Goal: Complete application form: Complete application form

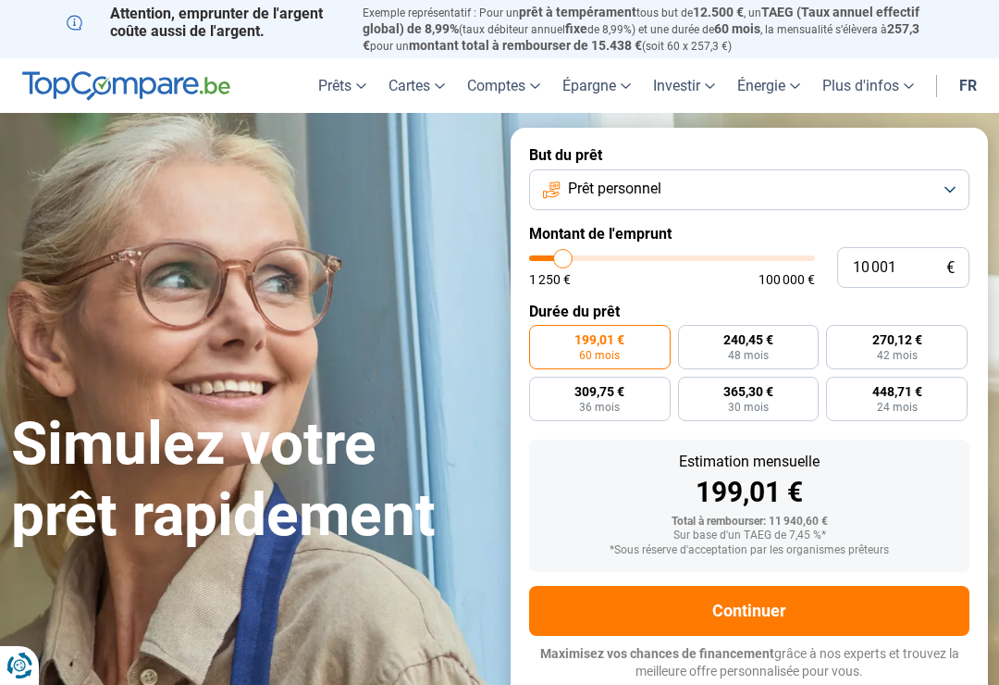
click at [952, 178] on button "Prêt personnel" at bounding box center [749, 189] width 440 height 41
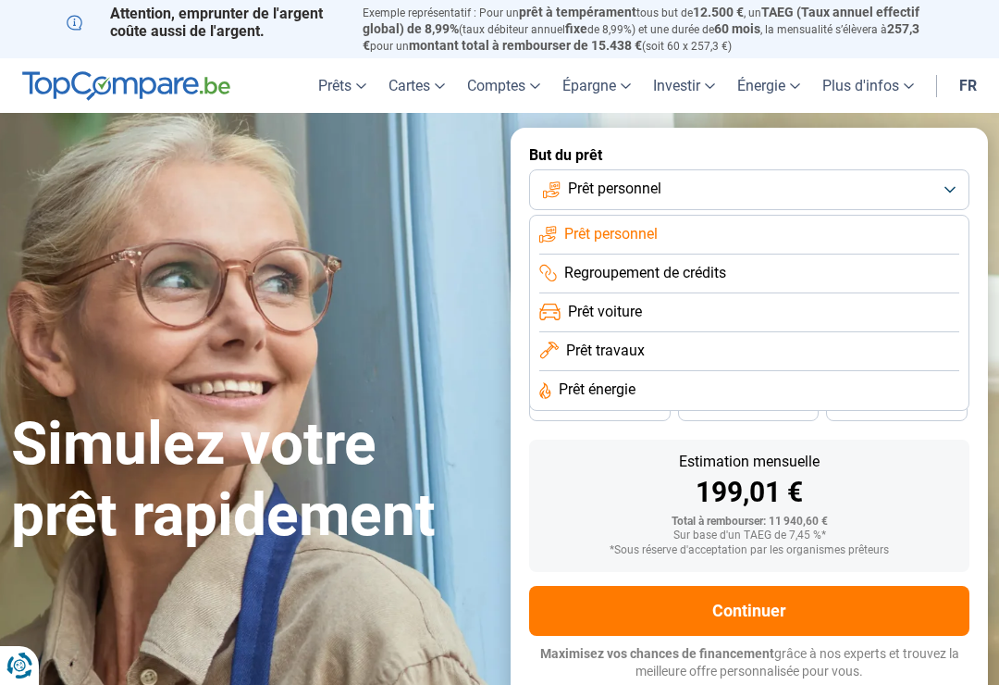
click at [625, 341] on span "Prêt travaux" at bounding box center [605, 351] width 79 height 20
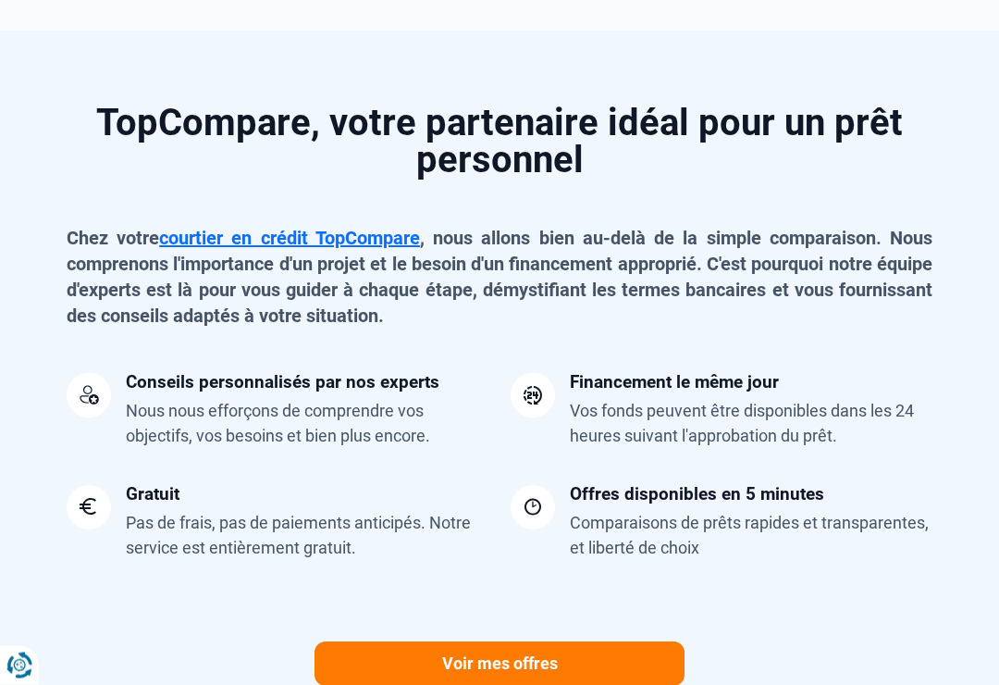
scroll to position [1438, 0]
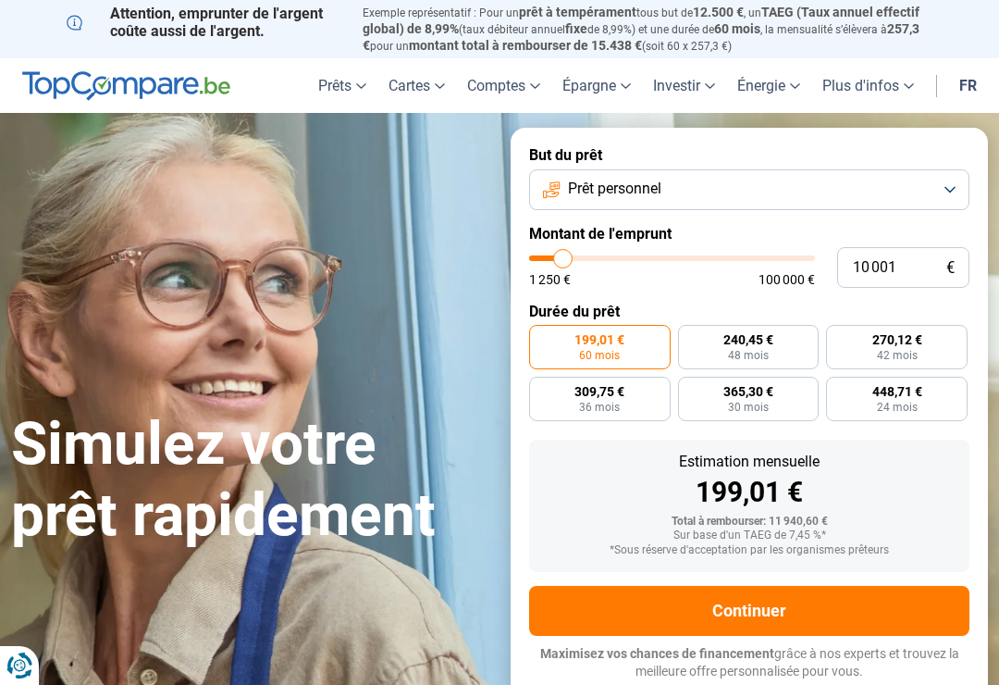
click at [945, 174] on button "Prêt personnel" at bounding box center [749, 189] width 440 height 41
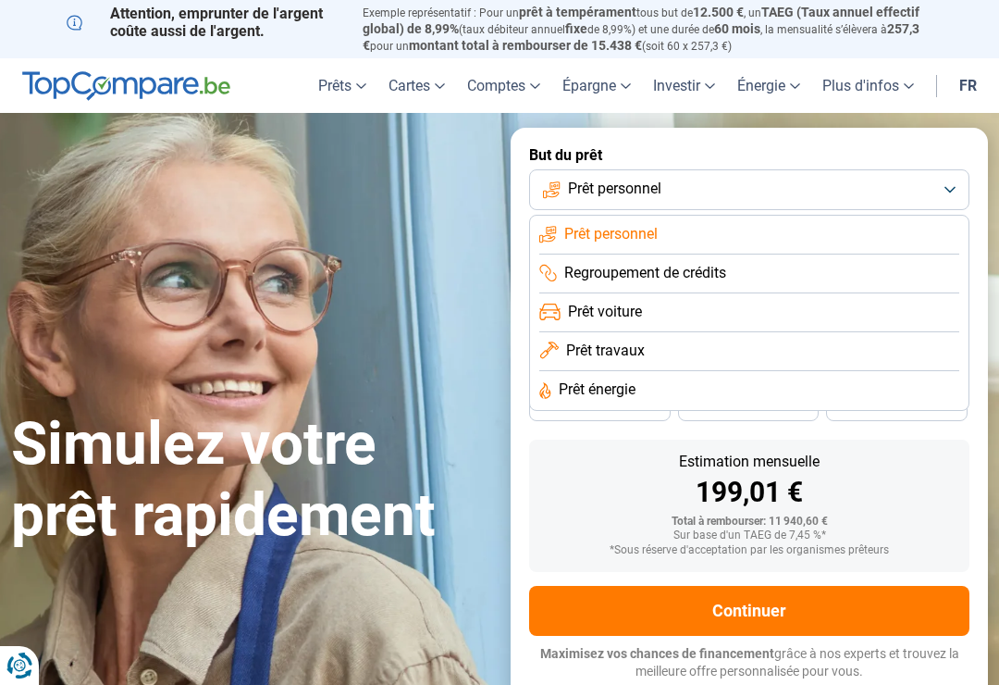
click at [656, 345] on li "Prêt travaux" at bounding box center [749, 351] width 420 height 39
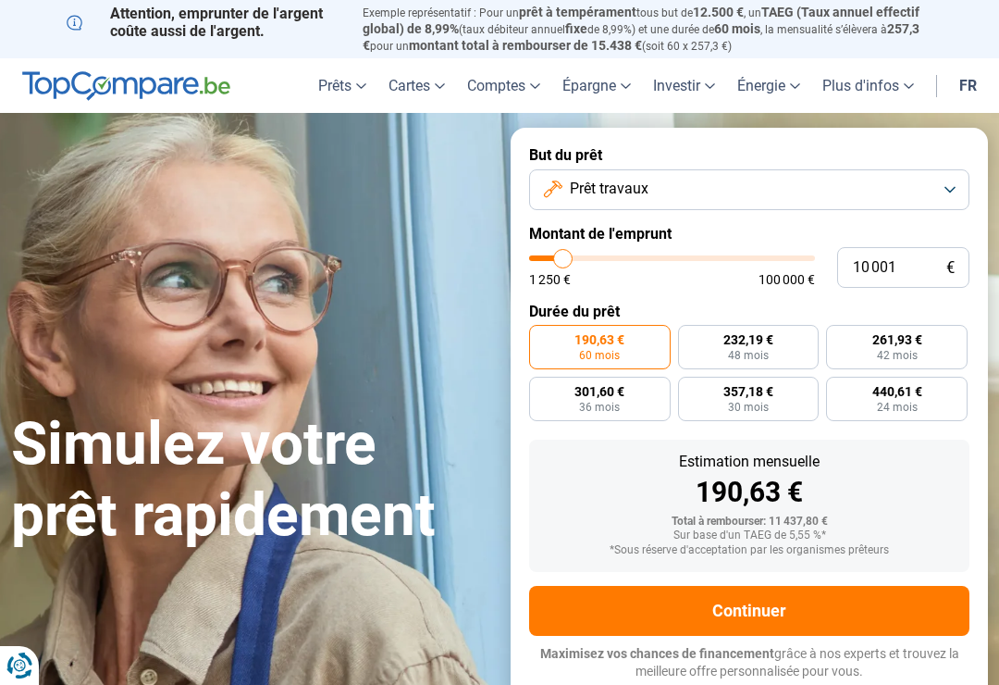
type input "12 250"
type input "12250"
type input "13 250"
type input "13250"
type input "14 250"
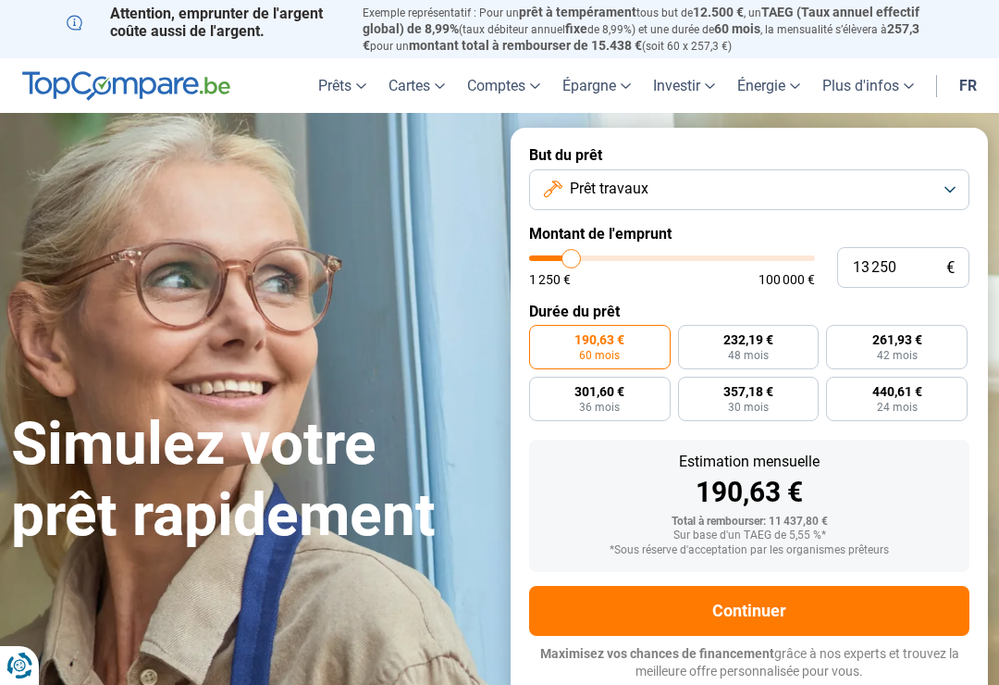
type input "14250"
type input "15 000"
type input "15000"
type input "15 500"
type input "15500"
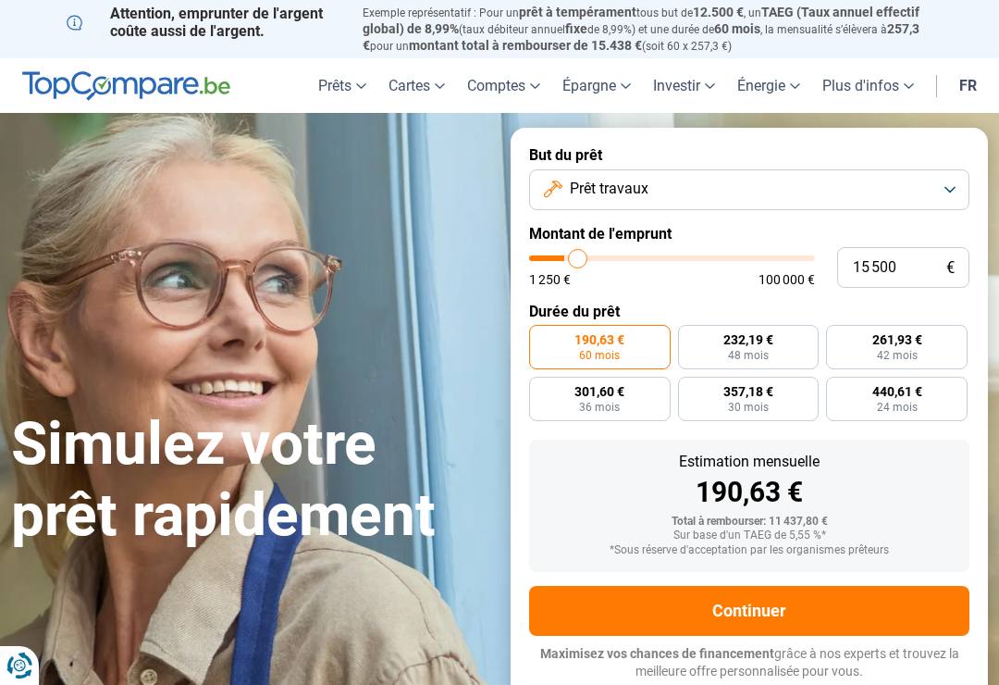
type input "16 750"
type input "16750"
type input "17 750"
type input "17750"
type input "18 250"
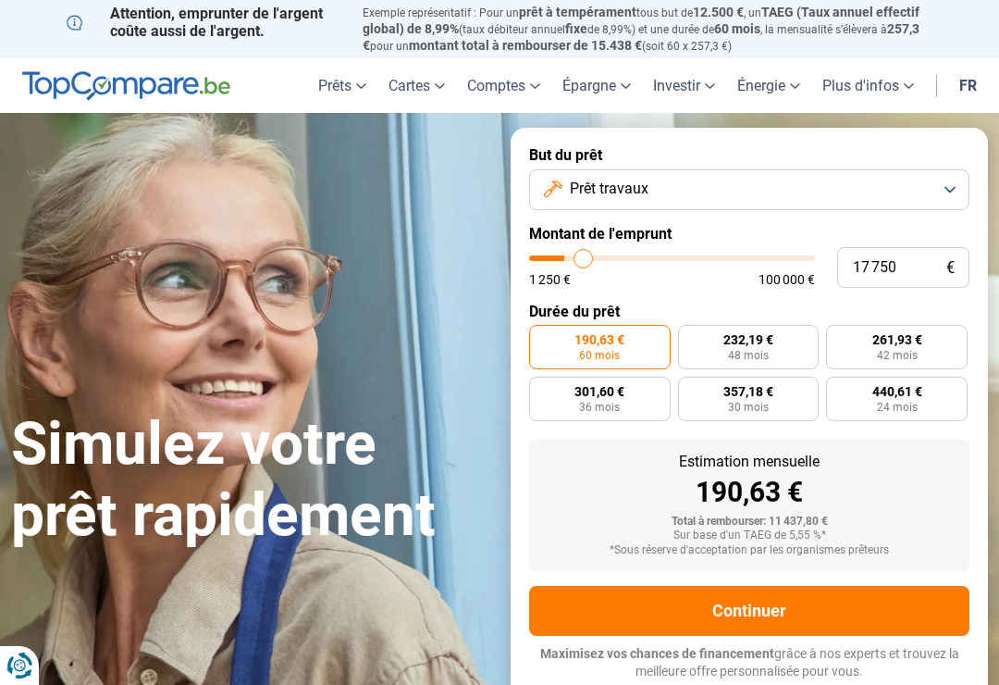
type input "18250"
type input "19 500"
type input "19500"
type input "20 000"
type input "20000"
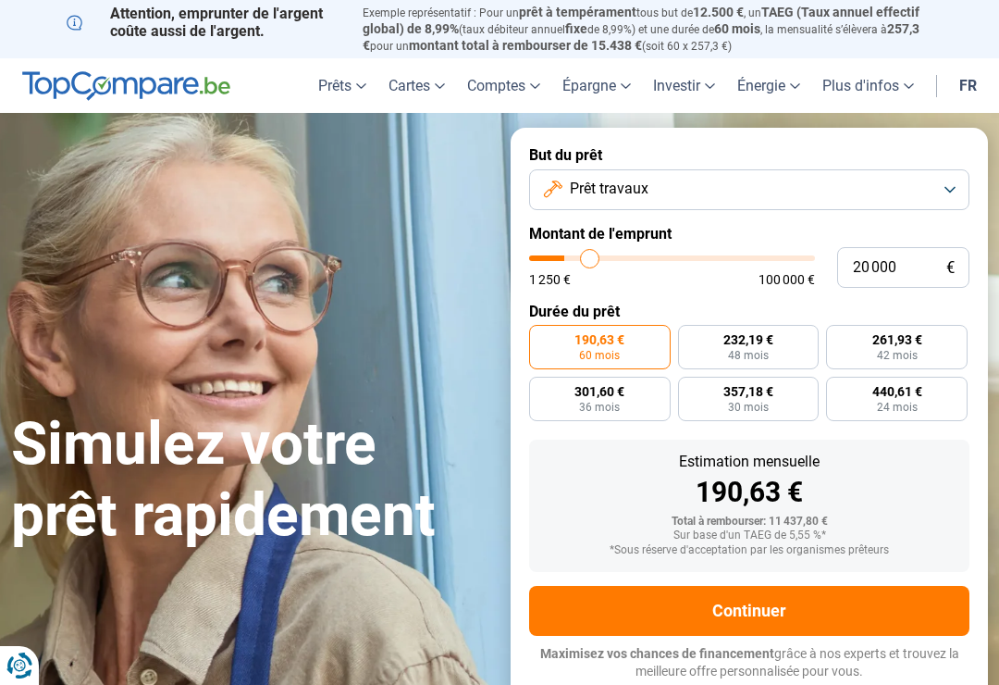
type input "20 500"
type input "20500"
type input "21 000"
type input "21000"
type input "21 500"
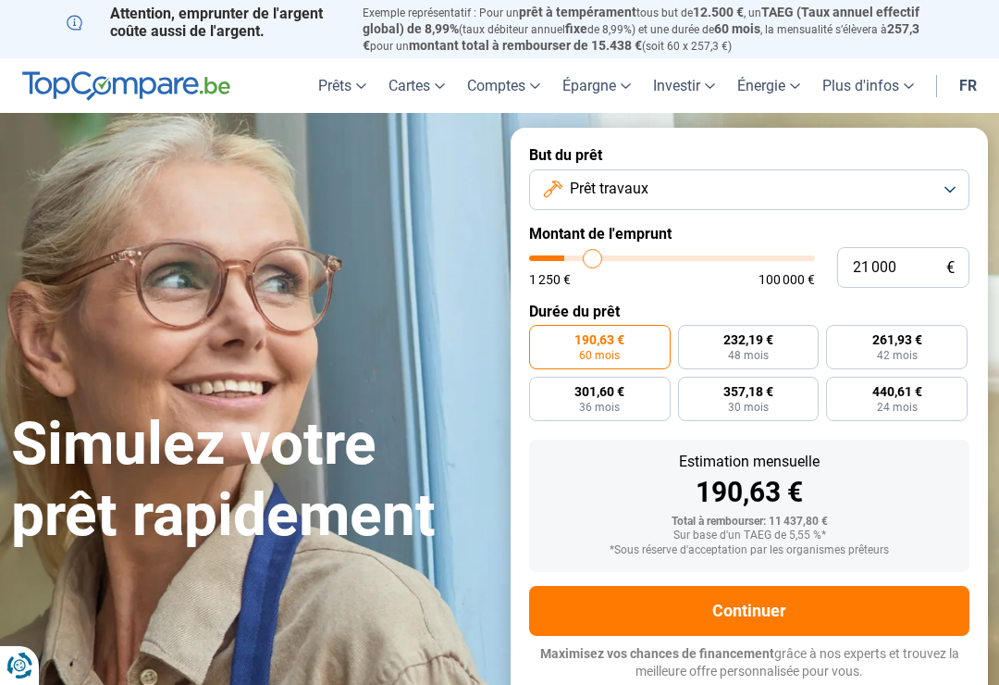
type input "21500"
type input "21 750"
type input "21750"
type input "22 250"
type input "22250"
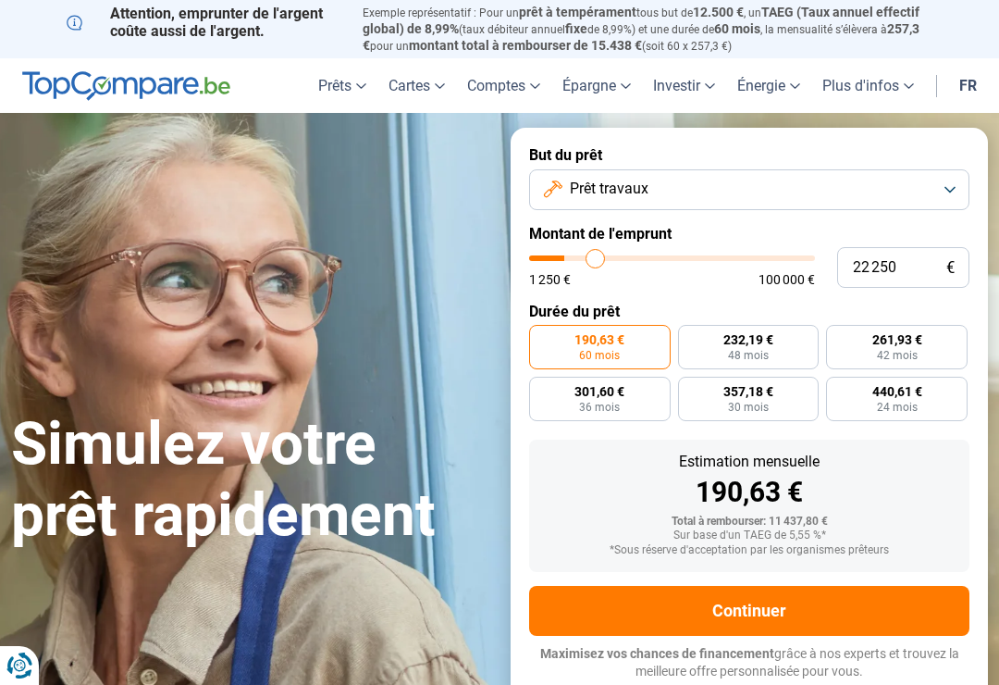
type input "22 500"
type input "22500"
type input "22 750"
type input "22750"
type input "23 250"
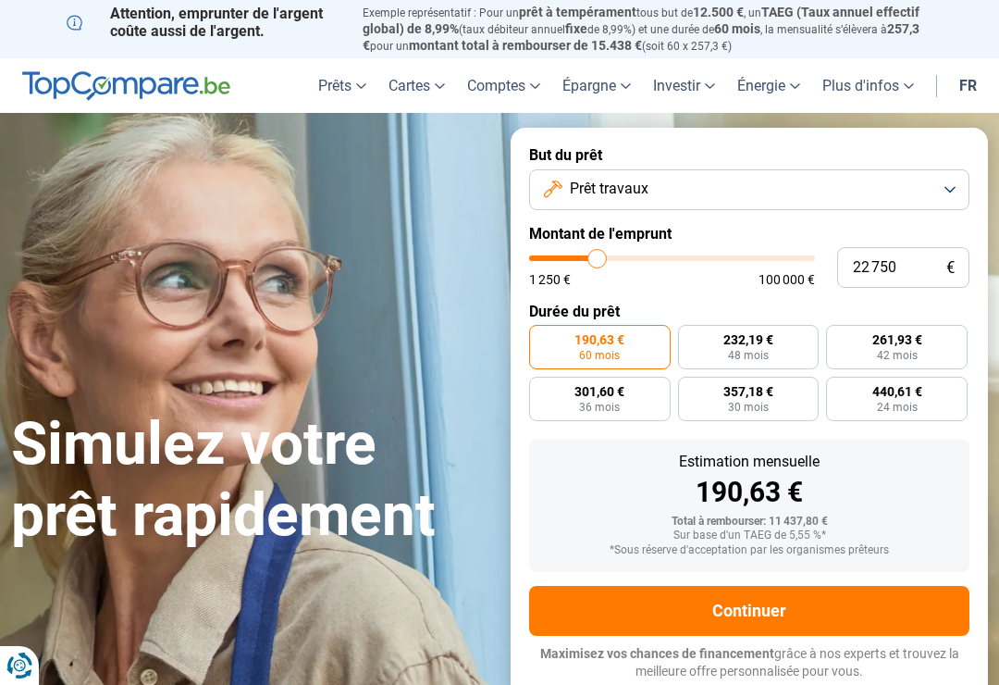
type input "23250"
type input "23 500"
type input "23500"
type input "24 250"
type input "24250"
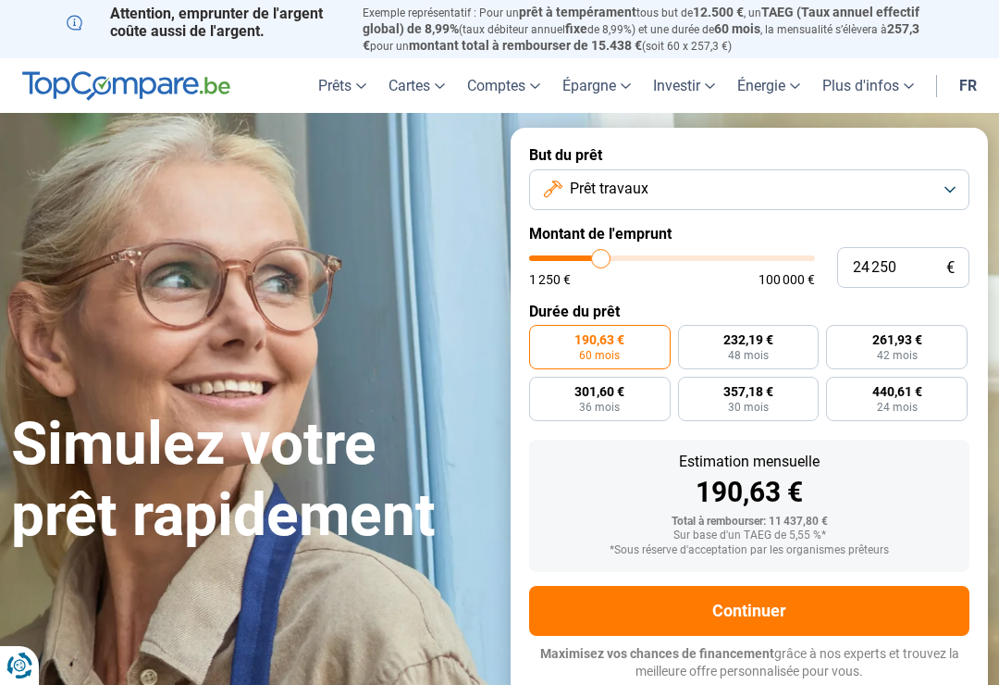
type input "24 500"
type input "24500"
type input "25 000"
type input "25000"
type input "25 500"
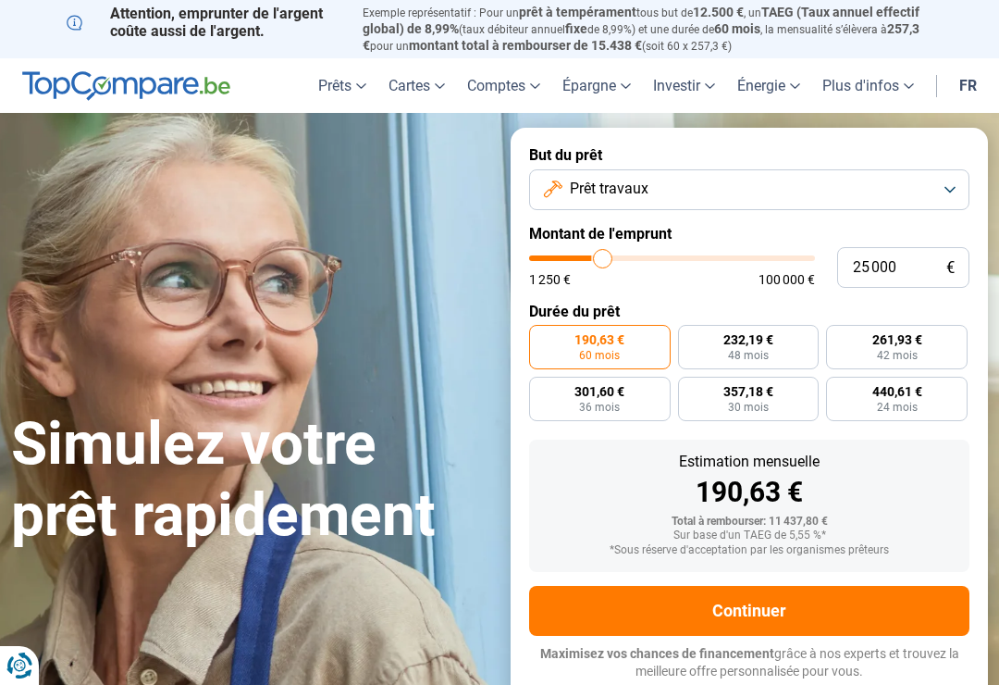
type input "25500"
type input "26 000"
type input "26000"
type input "26 750"
type input "26750"
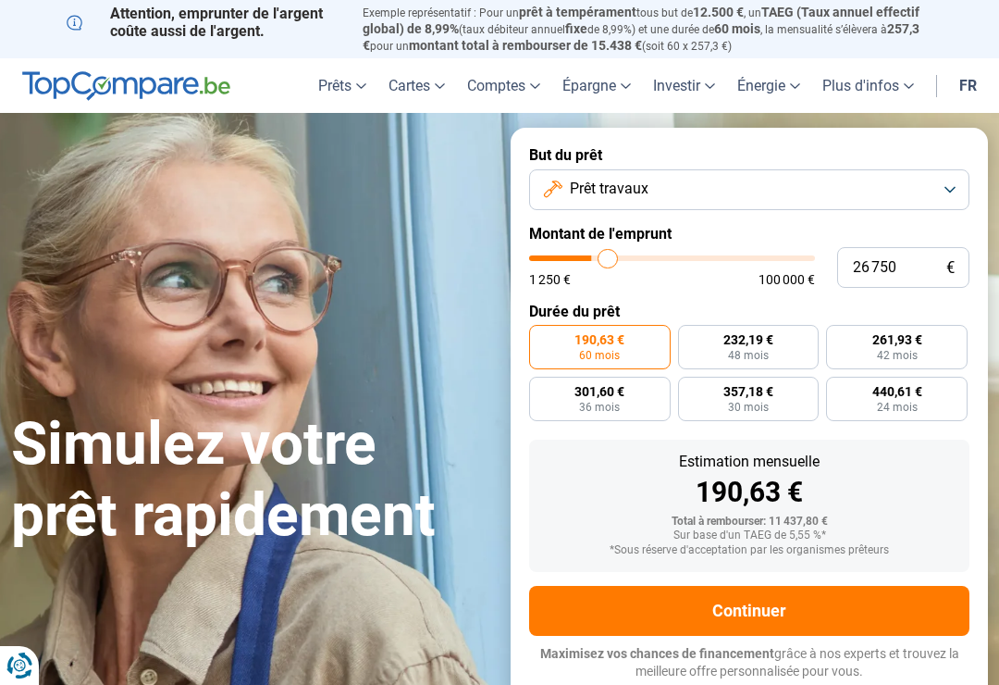
type input "27 250"
type input "27250"
type input "28 000"
type input "28000"
type input "28 750"
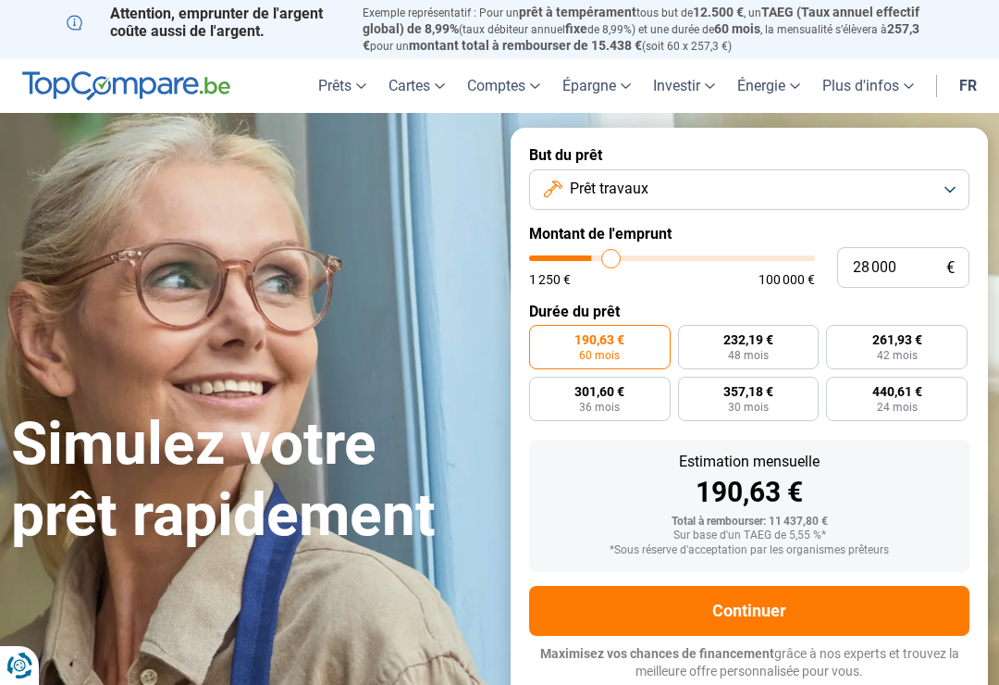
type input "28750"
type input "29 000"
type input "29000"
type input "29 750"
type input "29750"
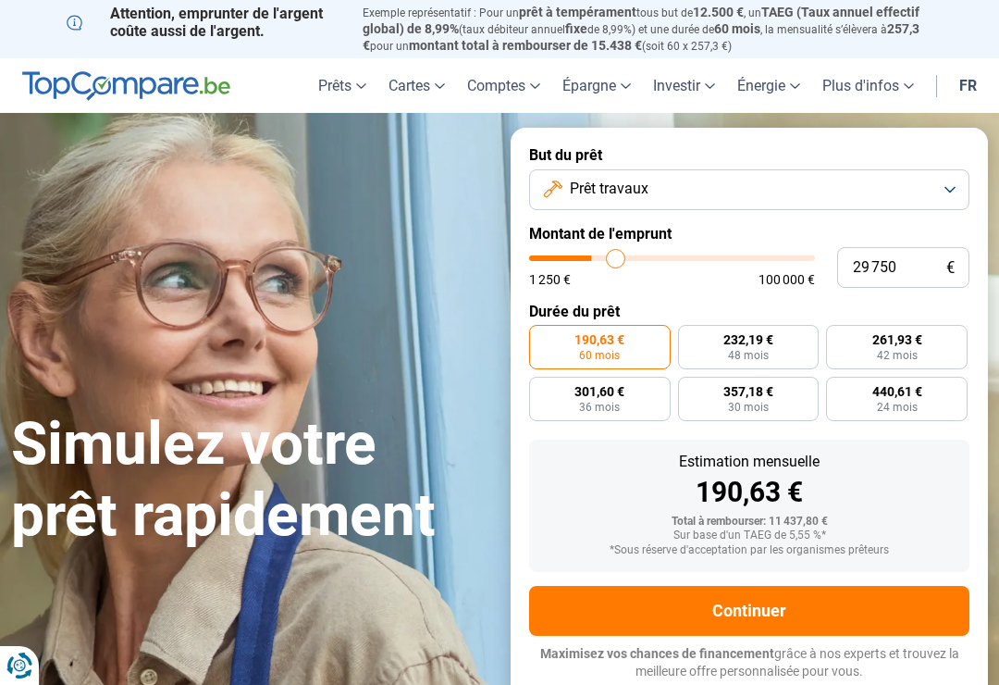
type input "30 750"
type input "30750"
type input "31 000"
type input "31000"
type input "31 750"
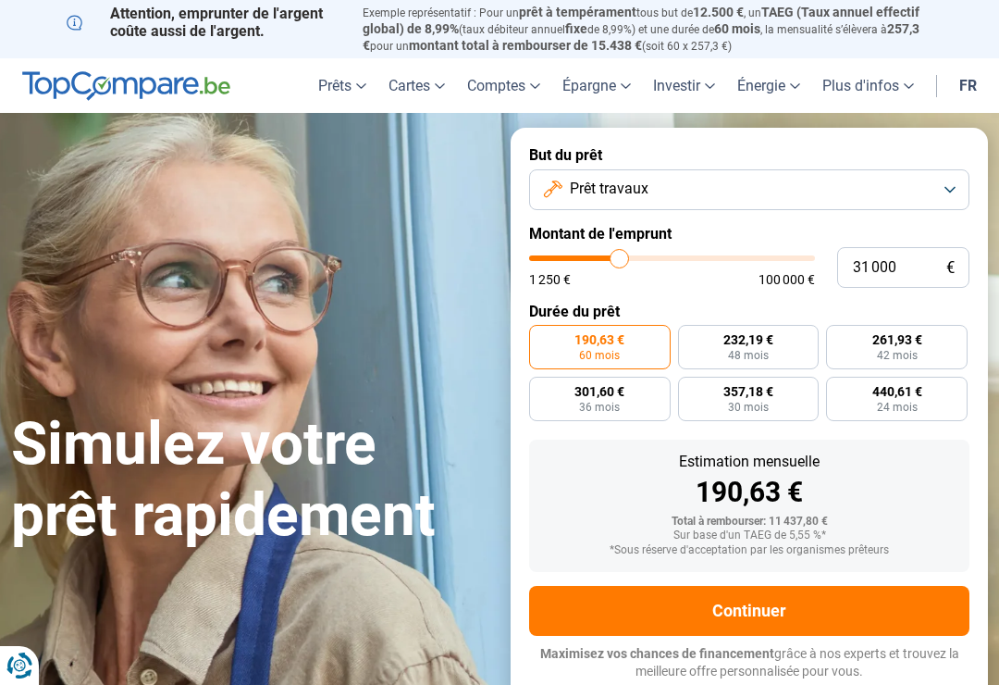
type input "31750"
type input "32 500"
type input "32500"
type input "32 750"
type input "32750"
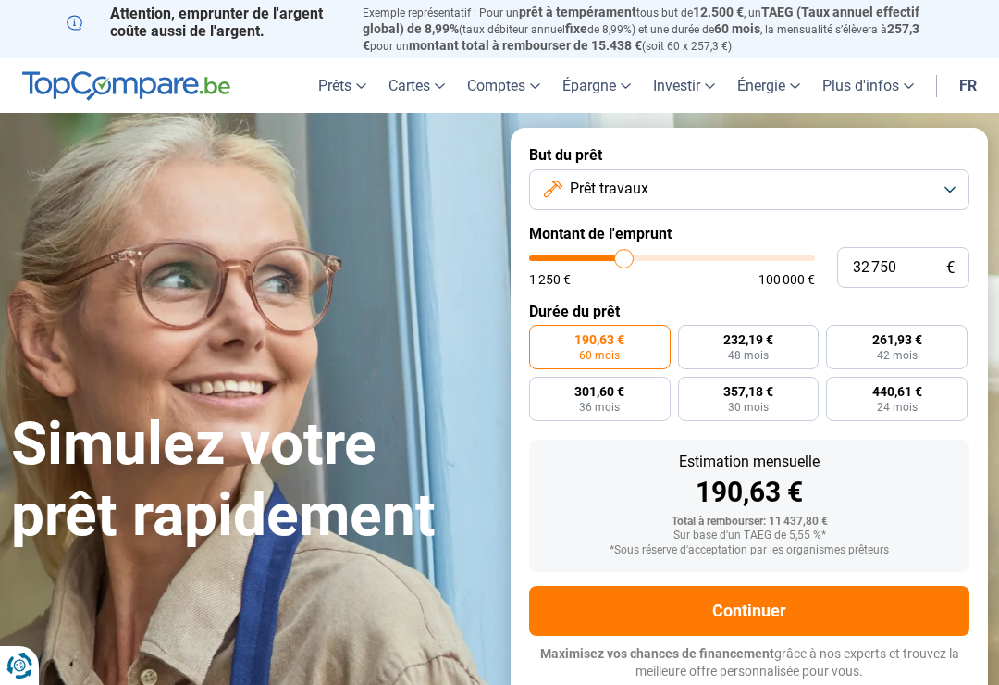
type input "33 250"
type input "33250"
type input "33 750"
type input "33750"
type input "34 250"
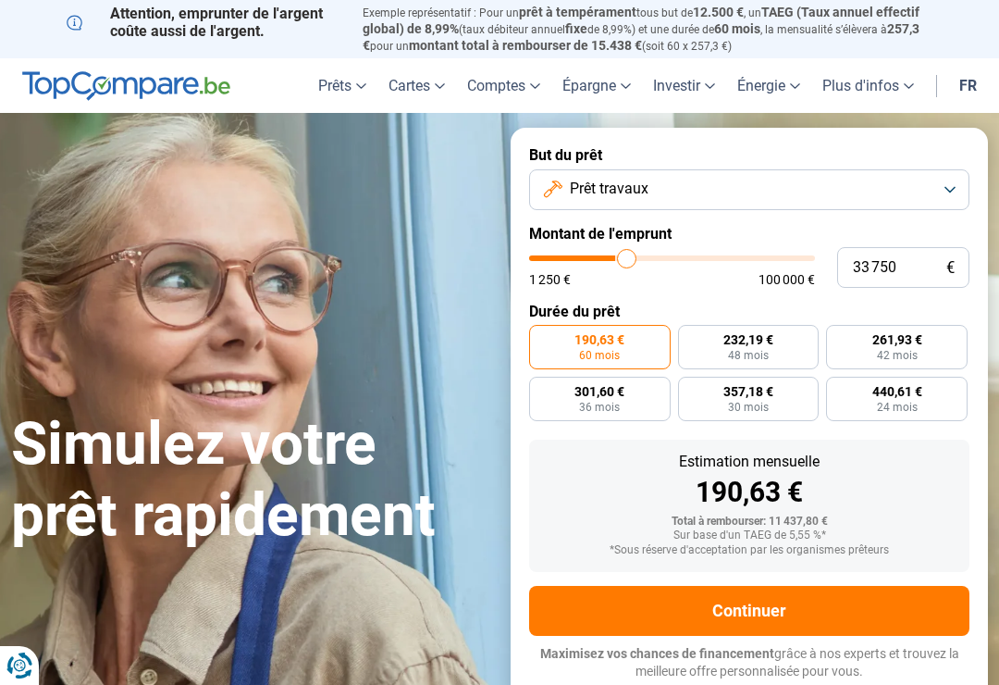
type input "34250"
type input "34 500"
type input "34500"
type input "35 000"
type input "35000"
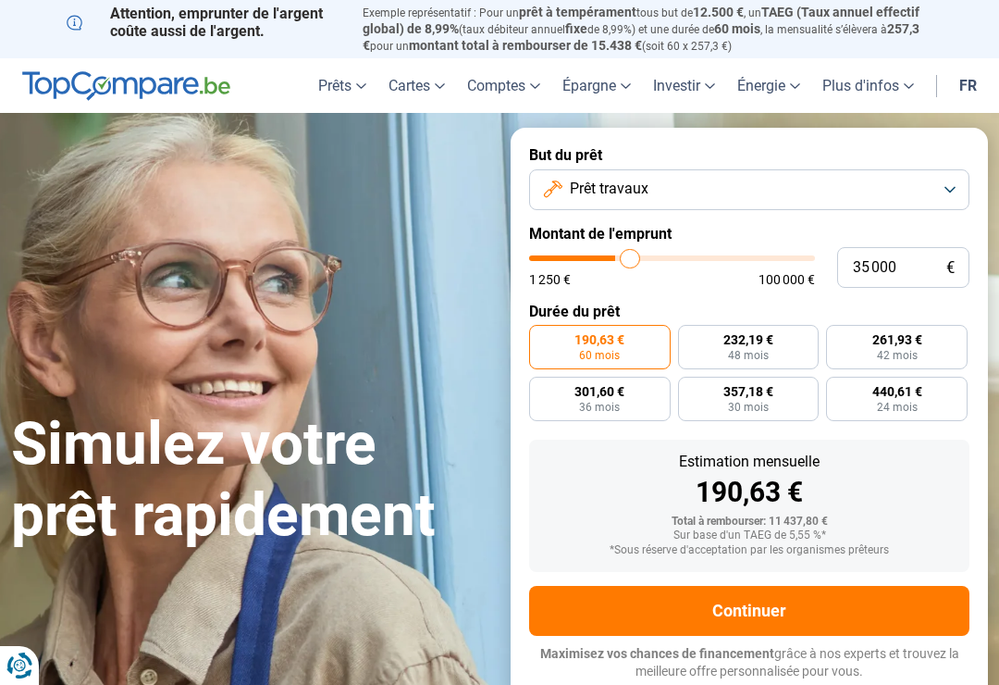
type input "35 500"
type input "35500"
type input "36 000"
type input "36000"
type input "36 750"
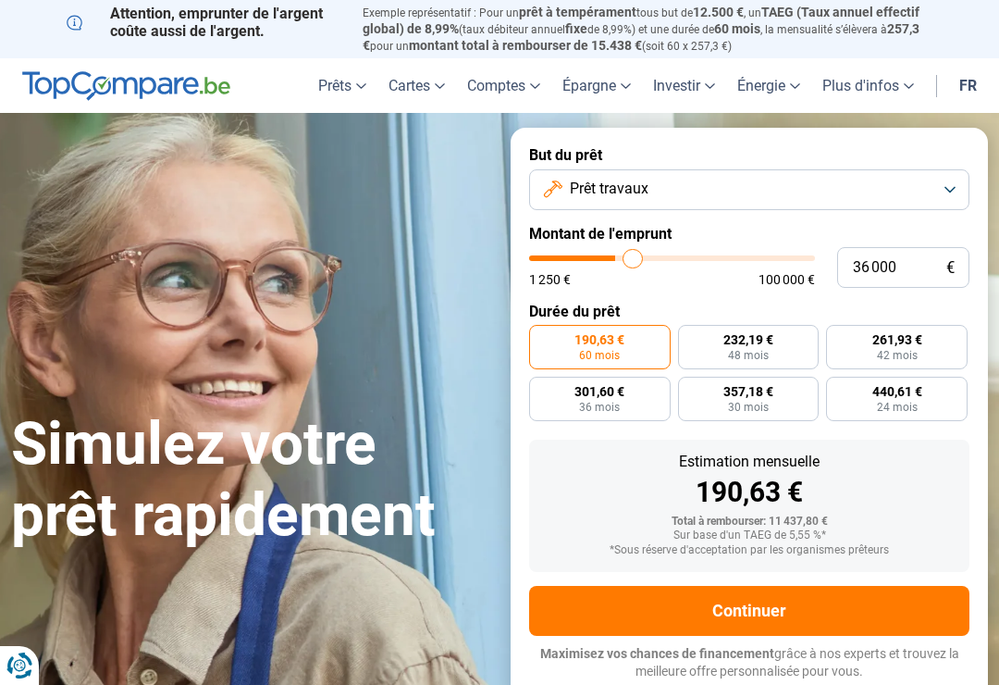
type input "36750"
type input "37 000"
type input "37000"
type input "37 750"
type input "37750"
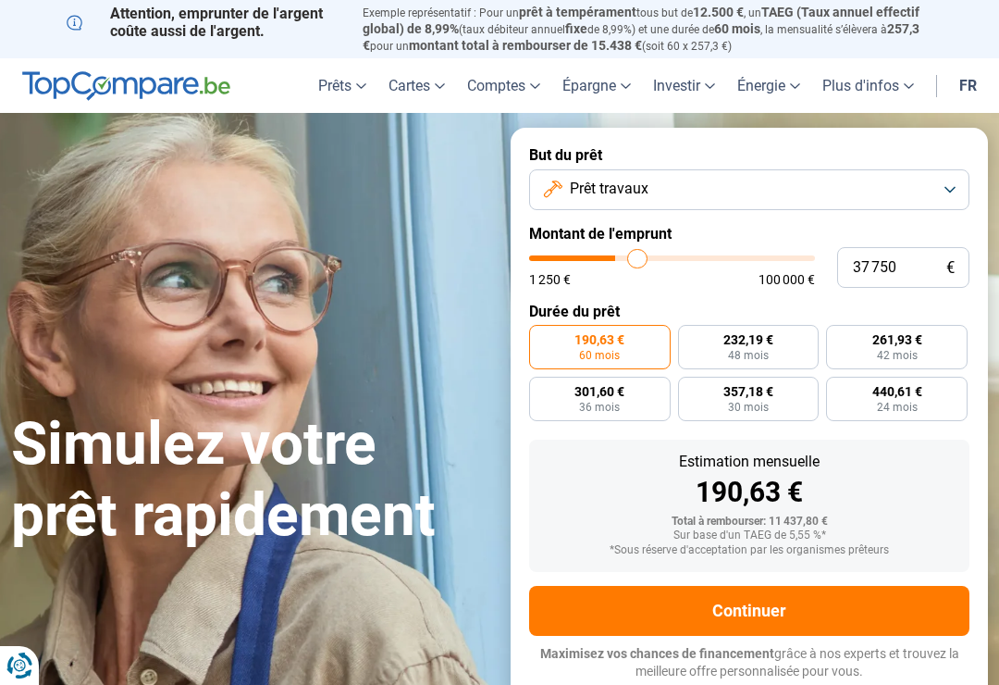
type input "38 250"
type input "38250"
type input "39 000"
type input "39000"
type input "39 750"
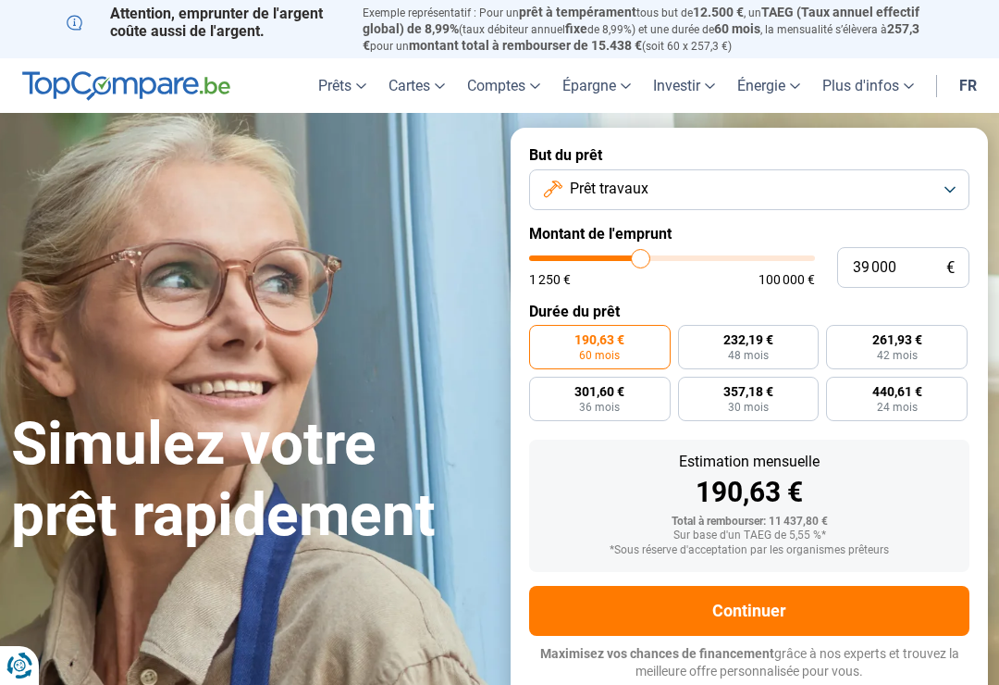
type input "39750"
type input "40 750"
type input "40750"
type input "41 500"
type input "41500"
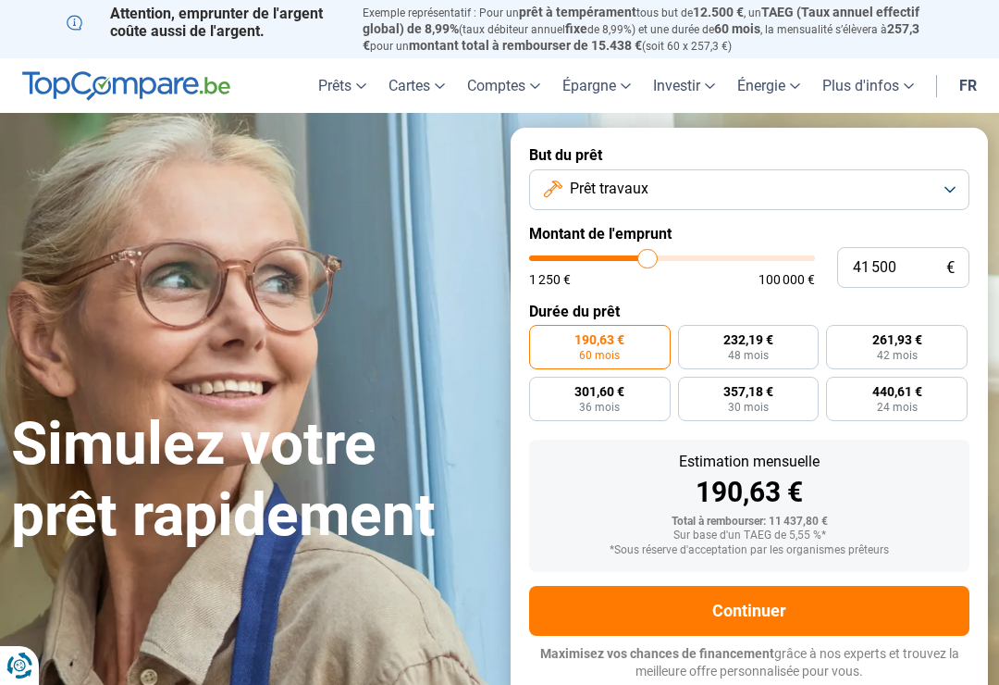
type input "42 500"
type input "42500"
type input "43 250"
type input "43250"
type input "44 250"
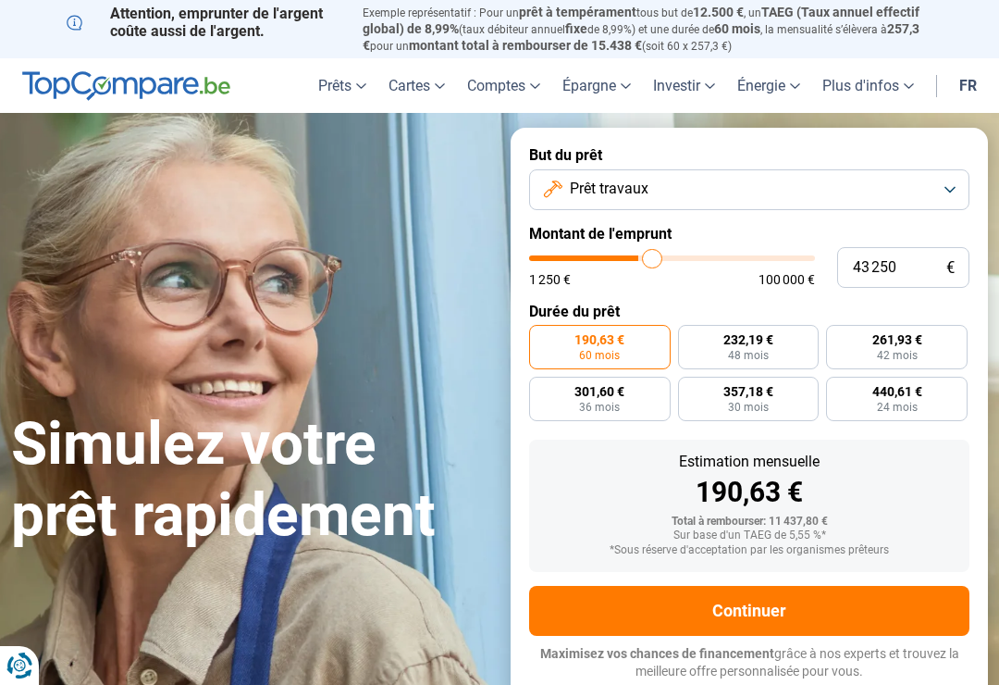
type input "44250"
type input "45 250"
type input "45250"
type input "46 000"
type input "46000"
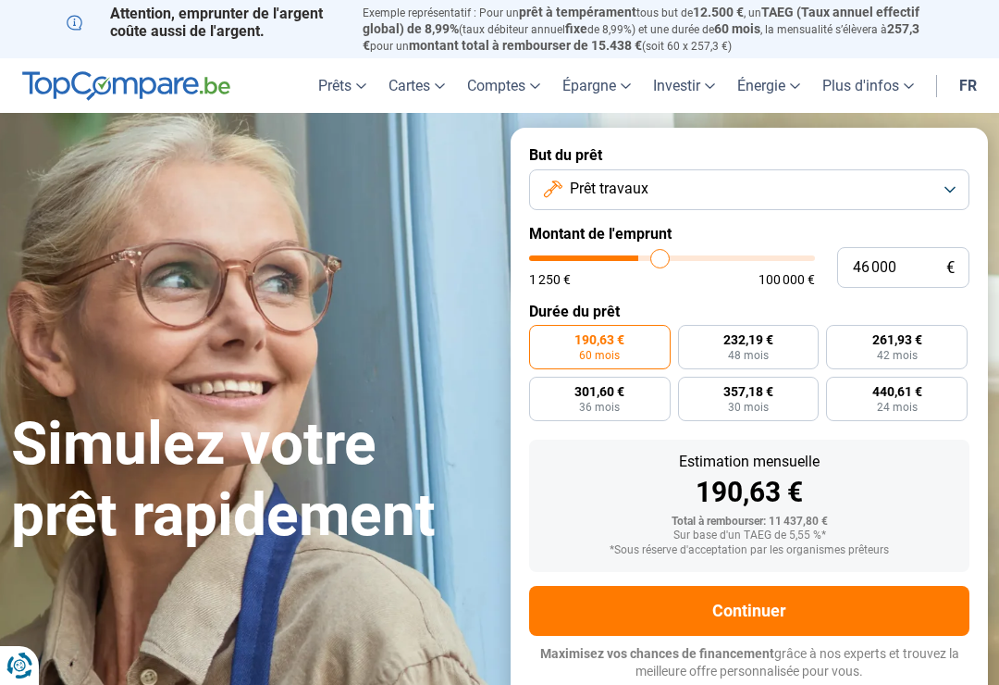
type input "47 000"
type input "47000"
type input "47 750"
type input "47750"
type input "48 250"
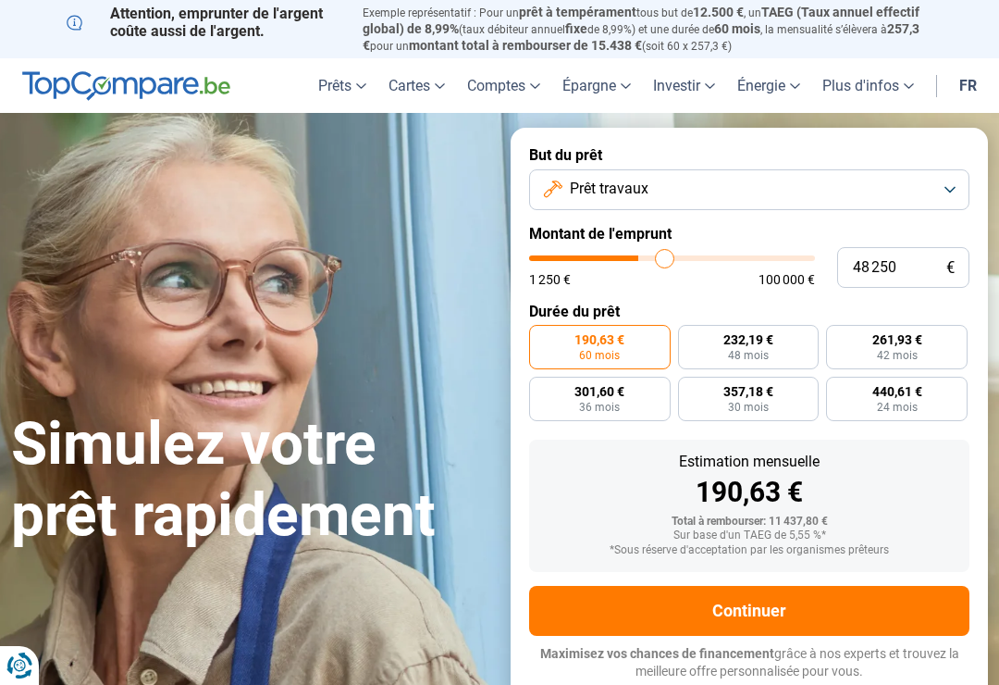
type input "48250"
type input "49 000"
type input "49000"
type input "49 750"
type input "49750"
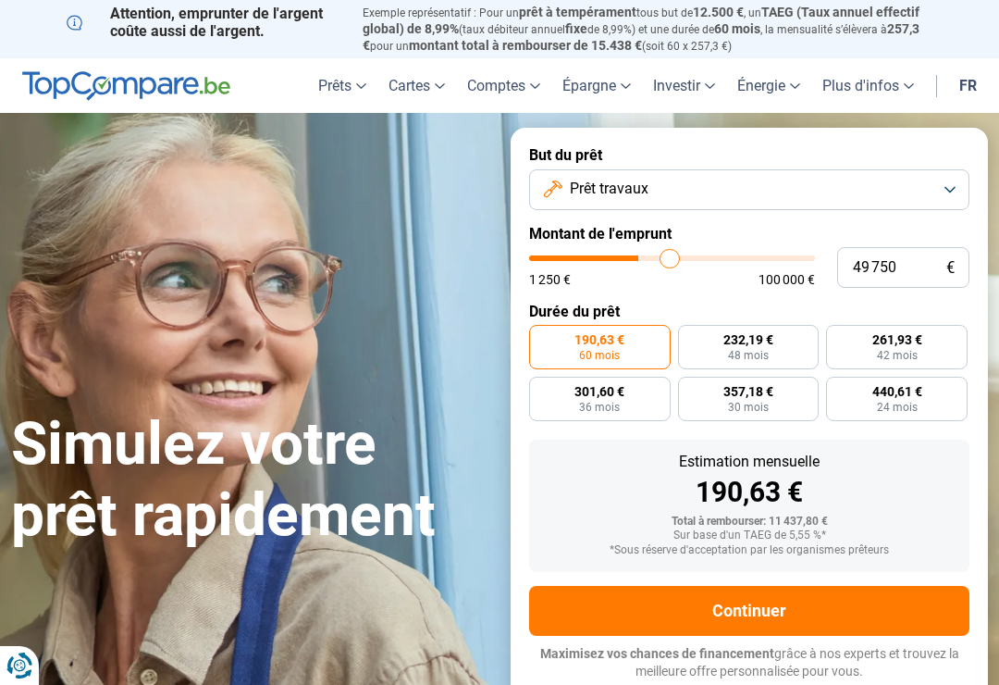
type input "50 750"
type input "50750"
type input "51 500"
type input "51500"
type input "52 250"
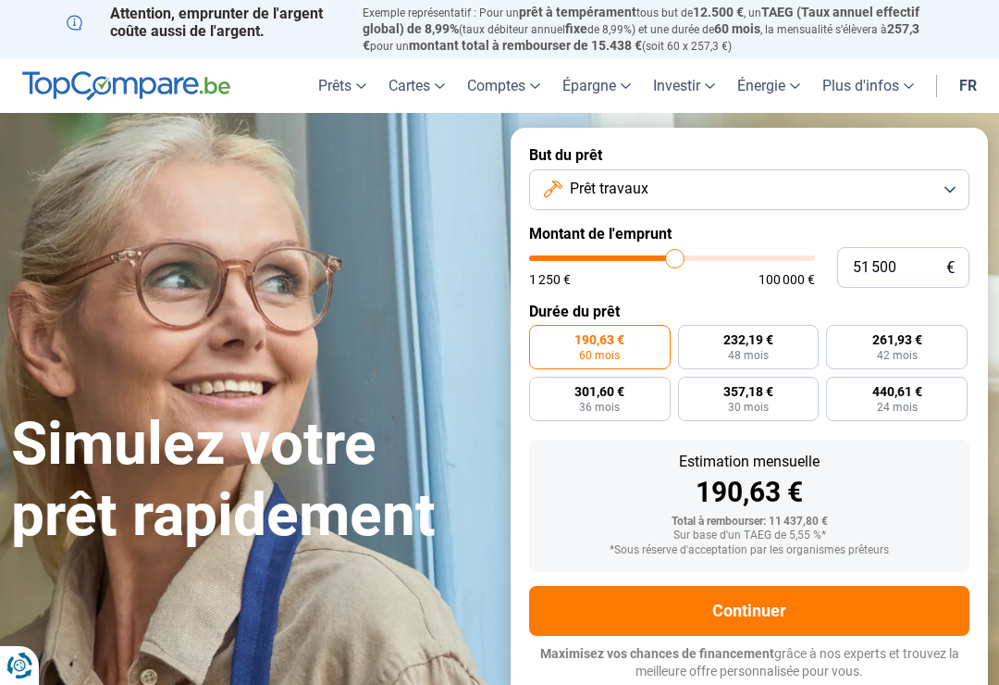
type input "52250"
type input "53 250"
type input "53250"
type input "53 750"
type input "53750"
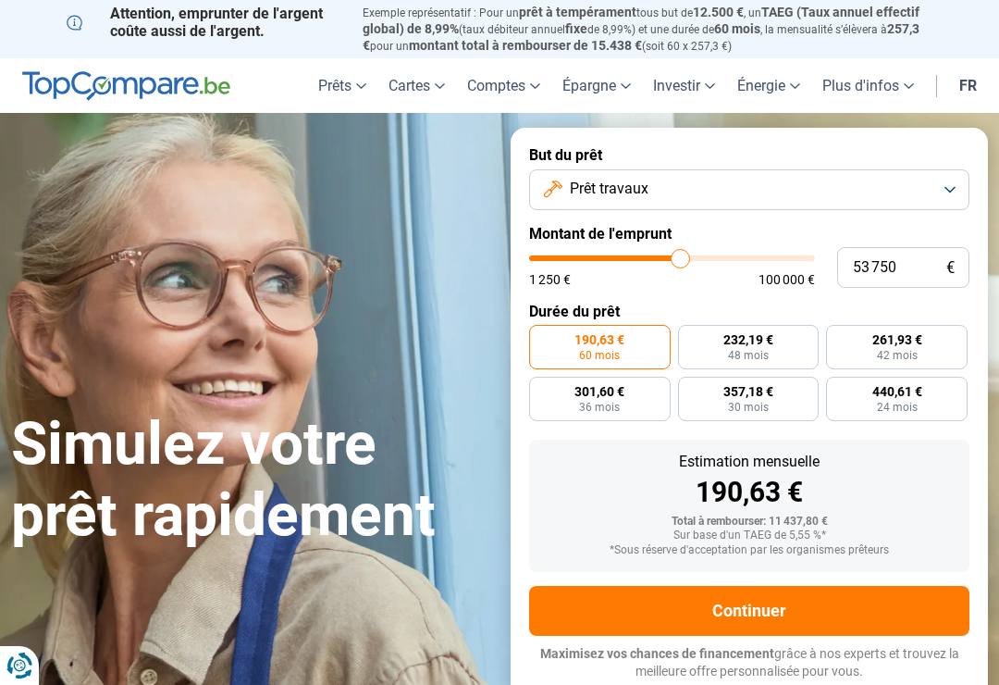
type input "55 000"
type input "55000"
type input "55 500"
type input "55500"
type input "56 250"
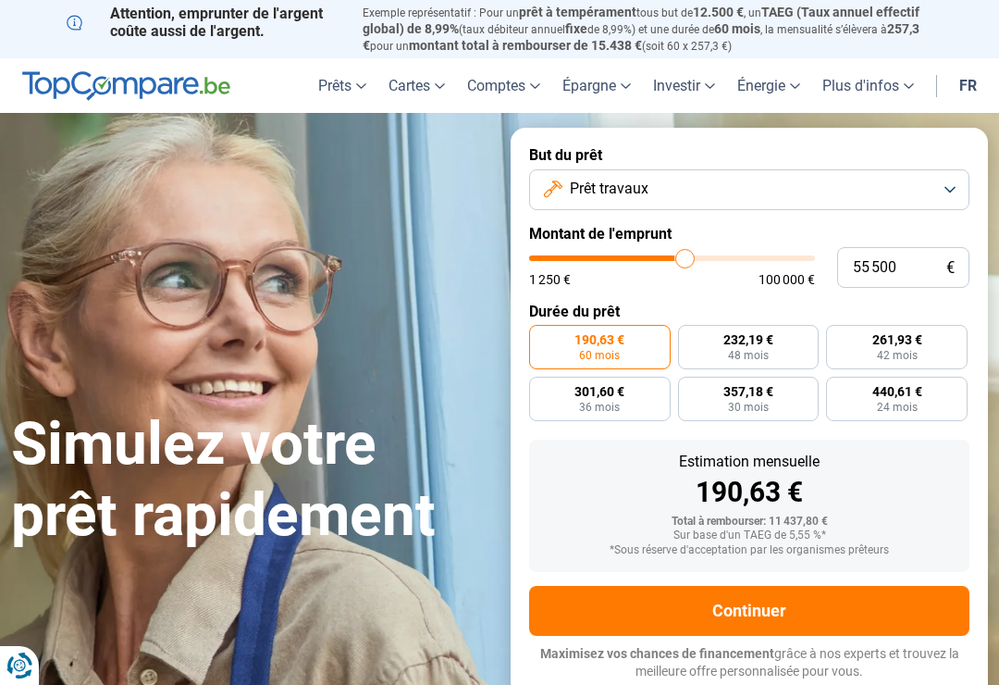
type input "56250"
type input "57 000"
type input "57000"
type input "57 750"
type input "57750"
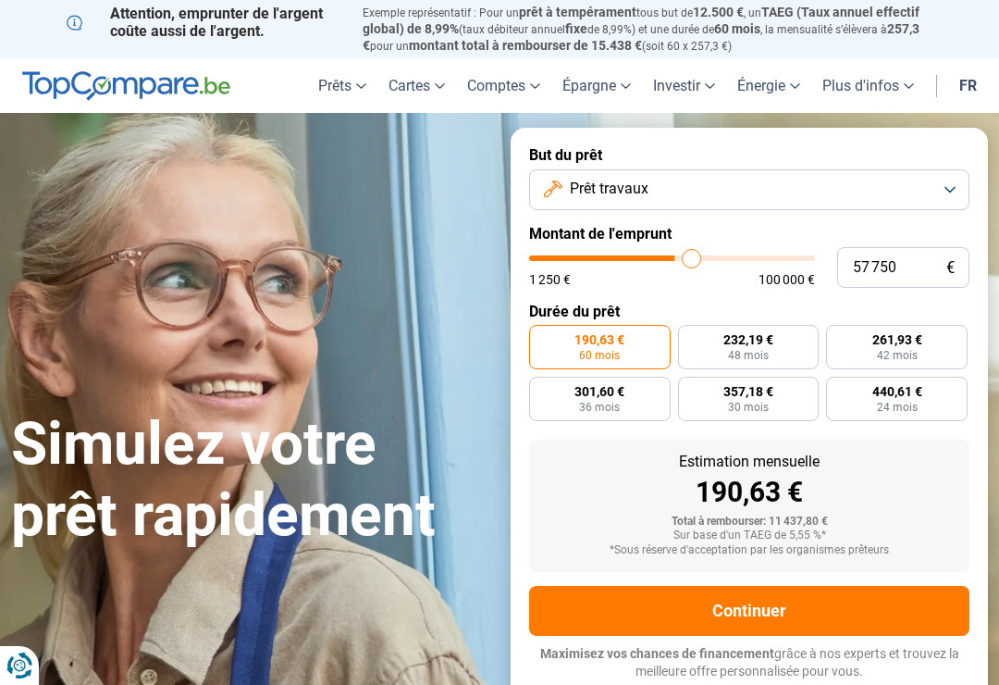
type input "58 250"
type input "58250"
type input "59 000"
type input "59000"
type input "59 500"
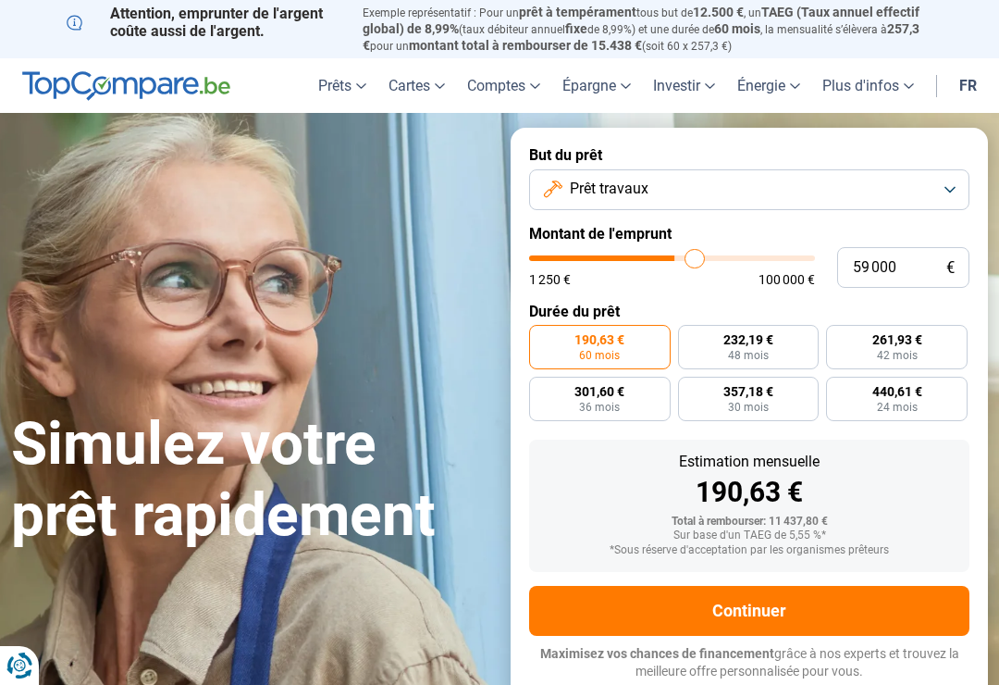
type input "59500"
type input "59 750"
type input "59750"
type input "60 750"
type input "61000"
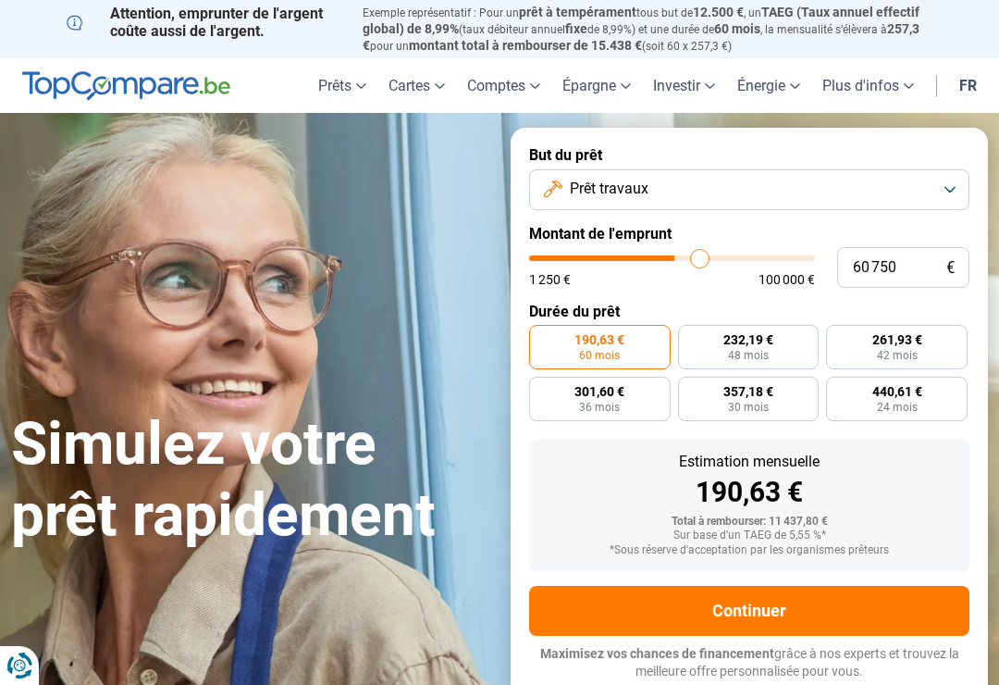
type input "61 000"
radio input "false"
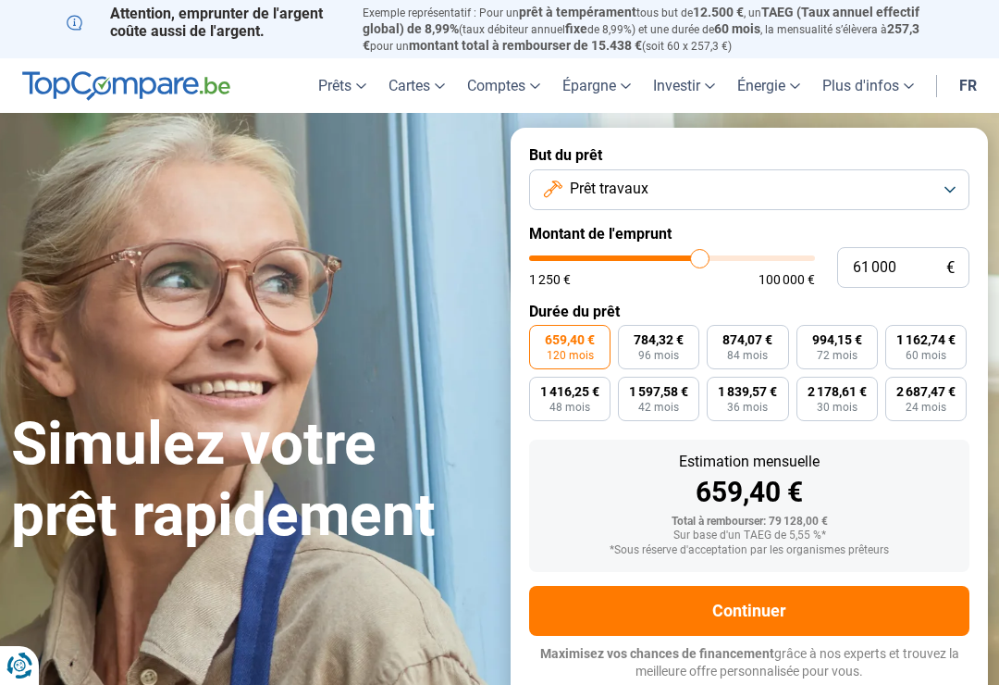
type input "59 750"
type input "59750"
type input "59 500"
type input "59500"
type input "58 750"
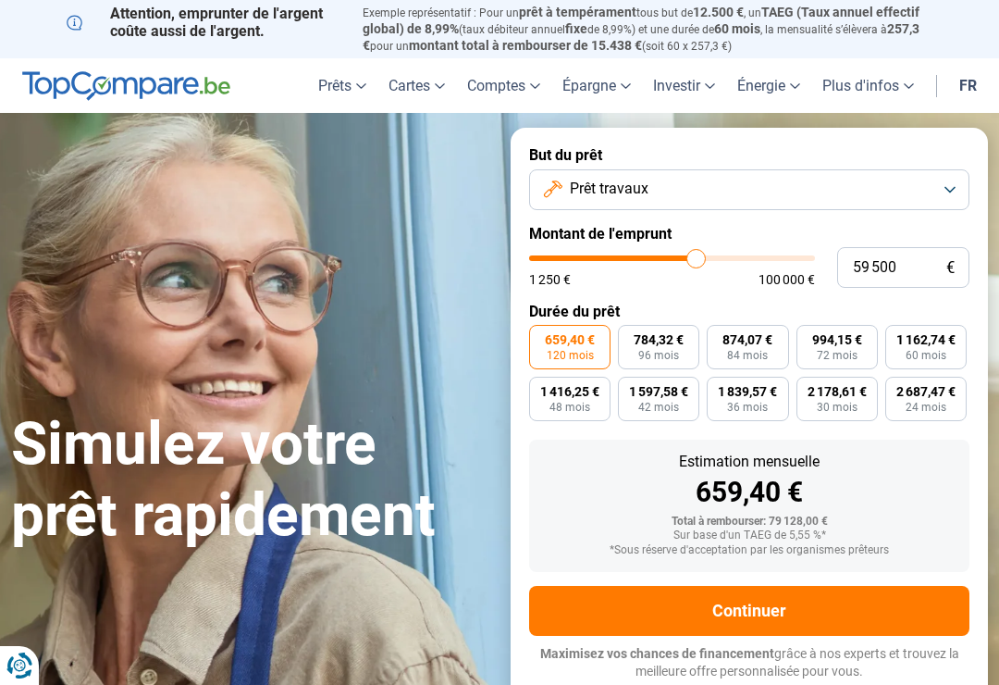
type input "58750"
type input "58 000"
type input "58000"
type input "57 250"
type input "57250"
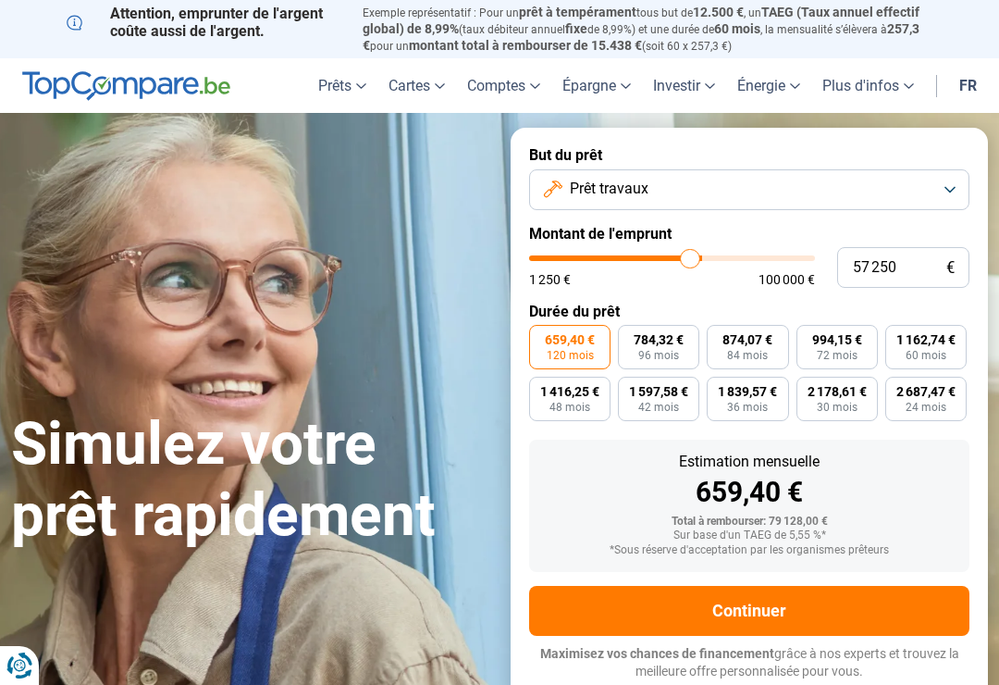
type input "57 000"
type input "57000"
type input "56 750"
type input "56750"
type input "56 250"
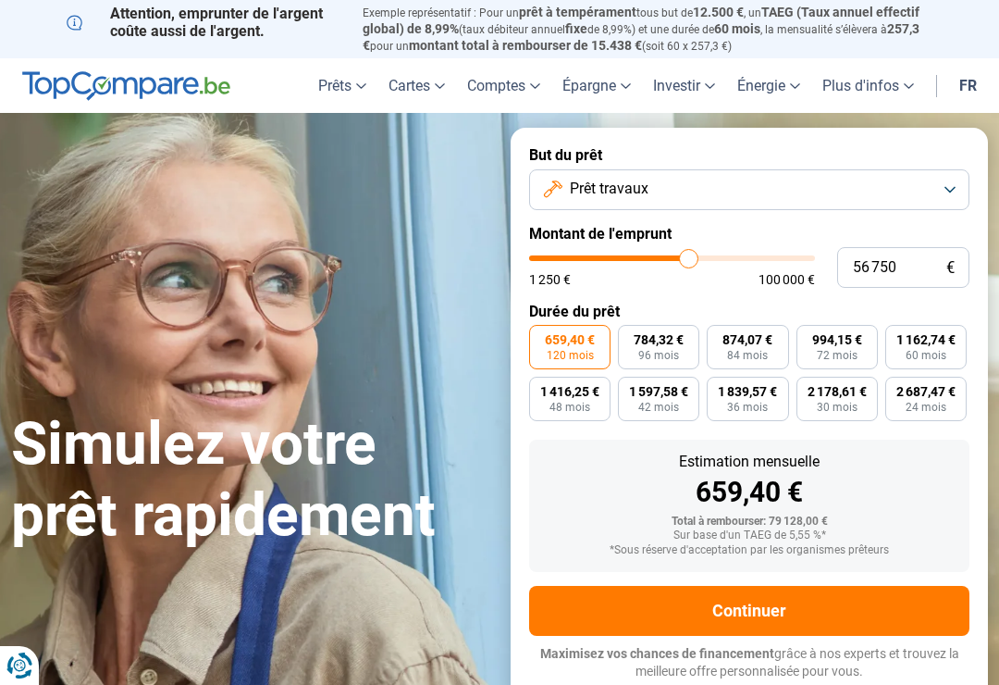
type input "56250"
type input "56 000"
type input "56000"
type input "55 500"
type input "55500"
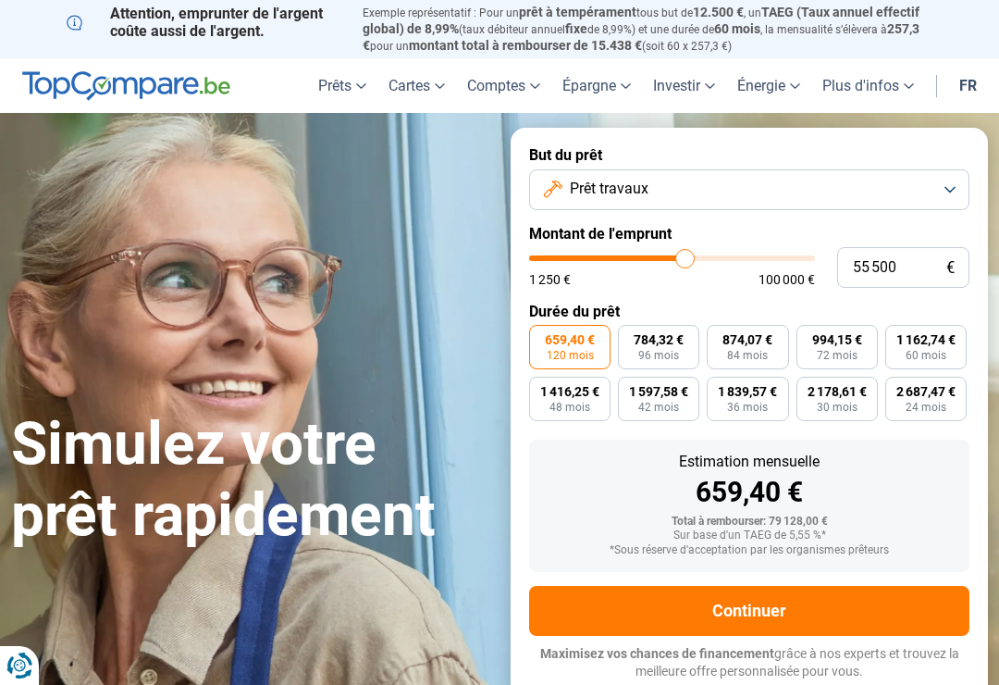
type input "55 250"
type input "55250"
type input "55 000"
type input "55000"
type input "54 500"
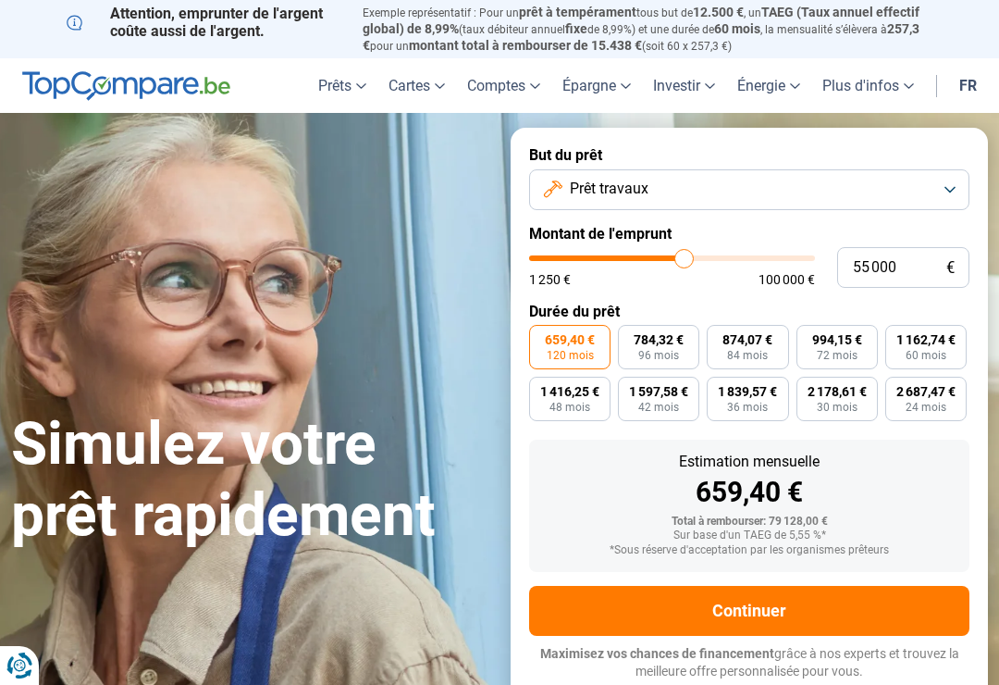
type input "54500"
type input "54 250"
type input "54250"
type input "53 750"
type input "53750"
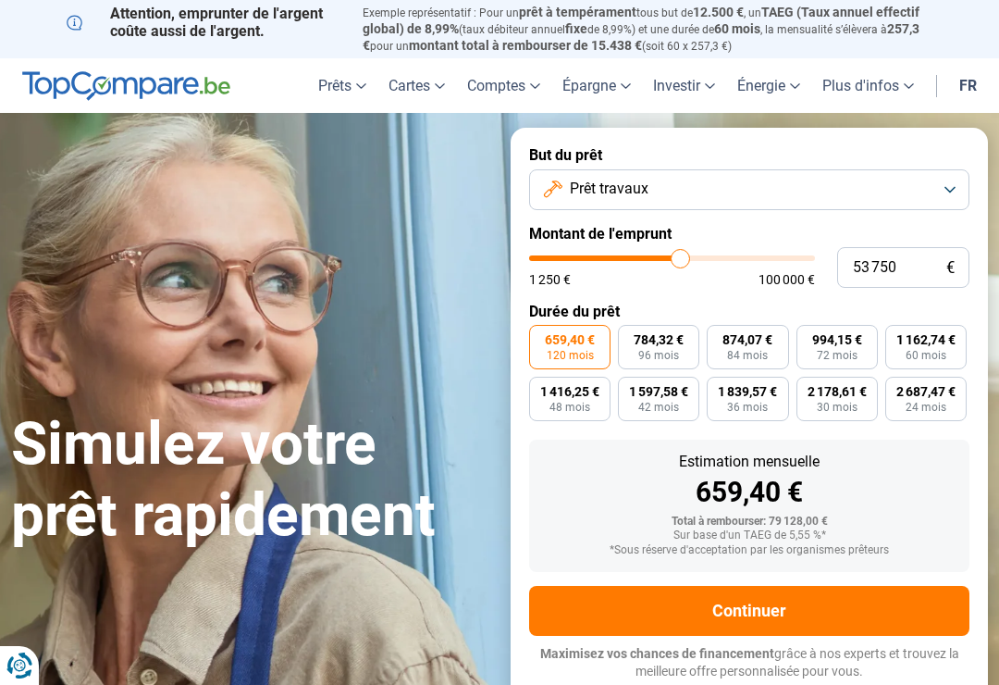
type input "53 500"
type input "53500"
type input "53 250"
type input "53250"
type input "52 750"
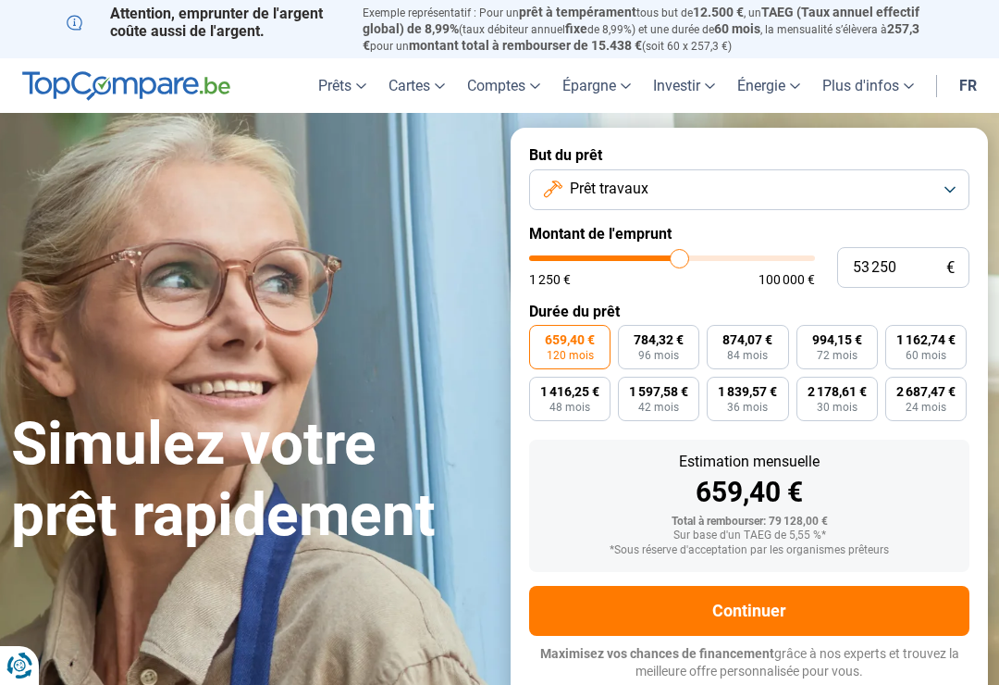
type input "52750"
type input "52 500"
type input "52500"
type input "52 250"
type input "52250"
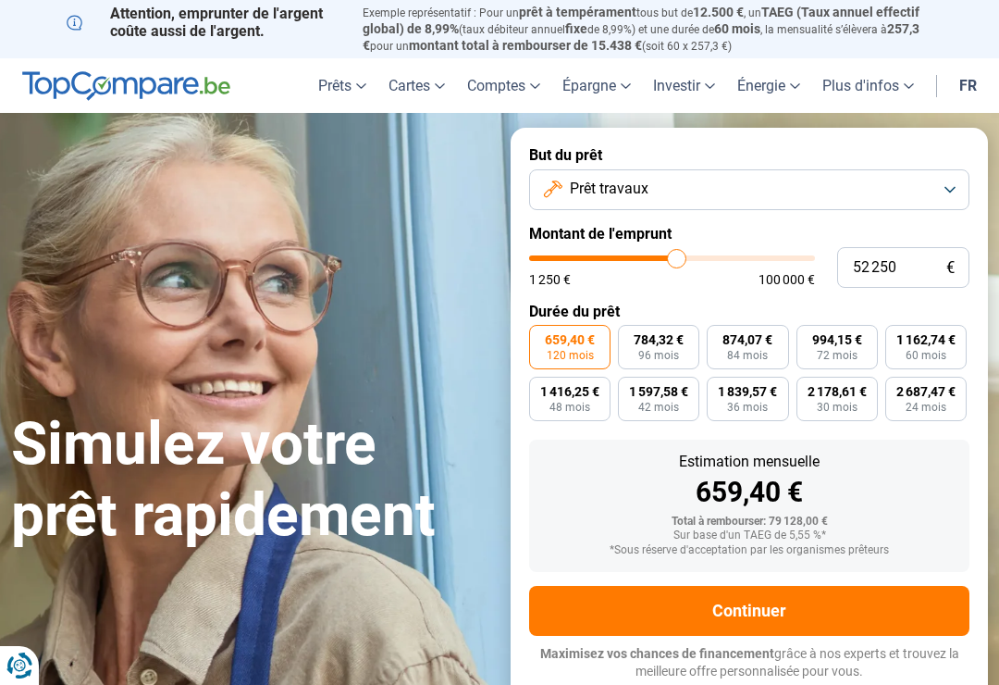
type input "51 750"
type input "51750"
type input "51 500"
type input "51500"
type input "51 000"
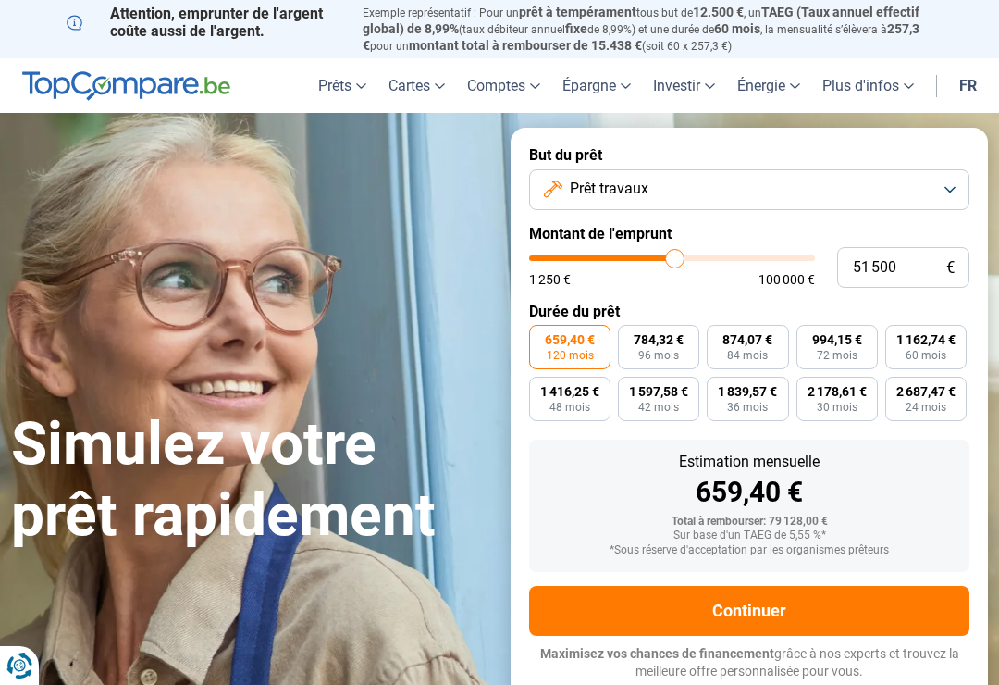
type input "51000"
type input "50 750"
type input "50750"
click at [760, 592] on button "Continuer" at bounding box center [749, 611] width 440 height 50
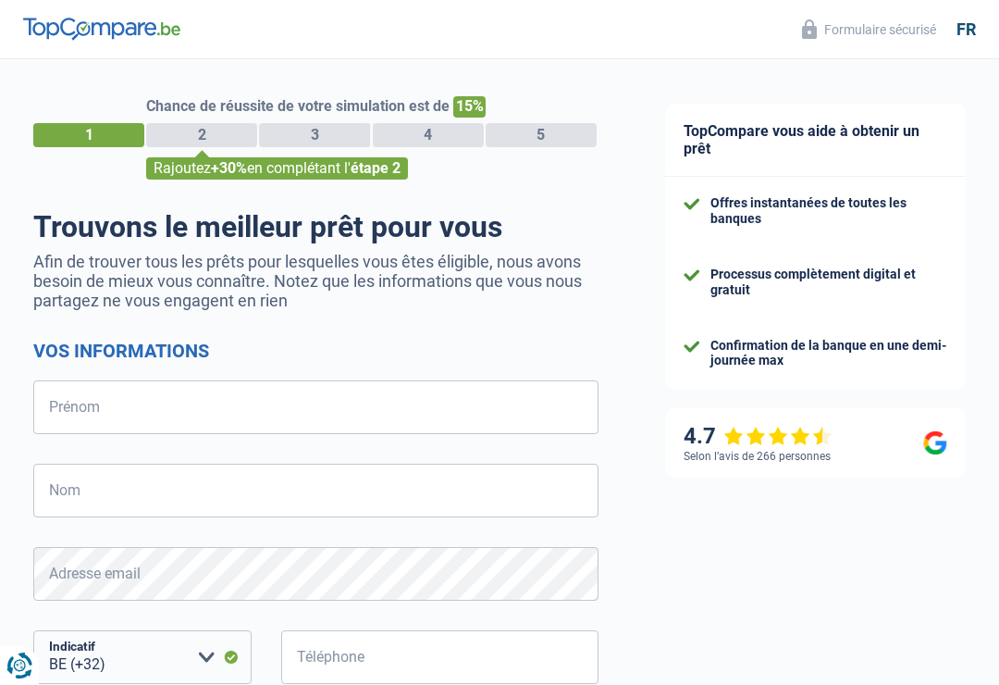
select select "32"
